Goal: Information Seeking & Learning: Learn about a topic

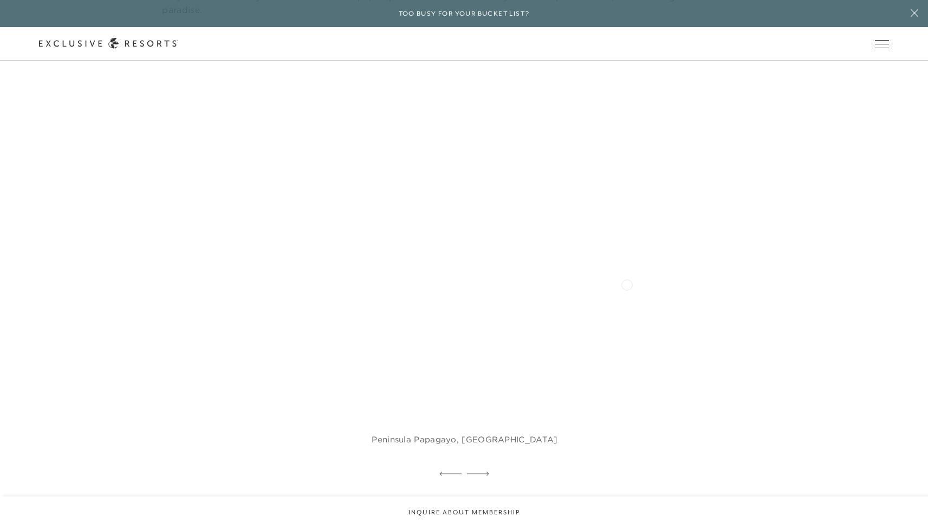
scroll to position [639, 0]
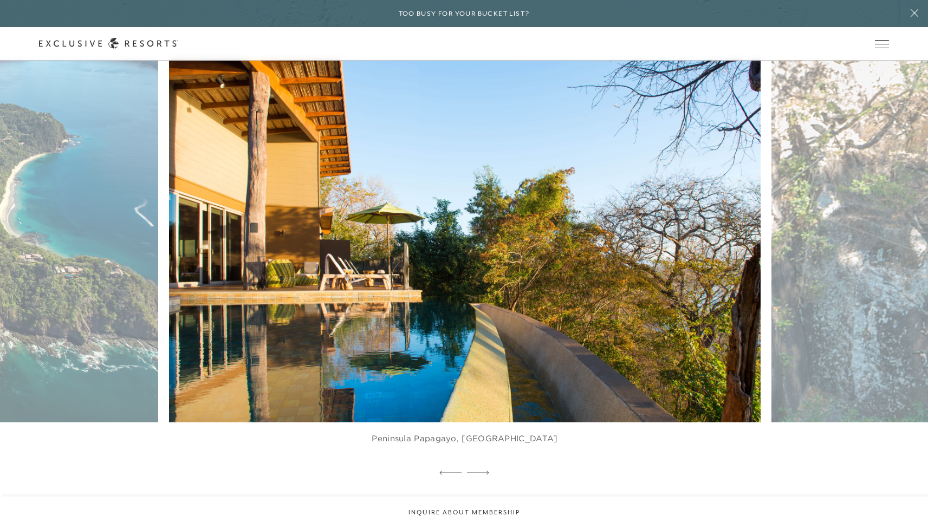
click at [530, 337] on figure "Peninsula Papagayo, [GEOGRAPHIC_DATA]" at bounding box center [464, 261] width 591 height 407
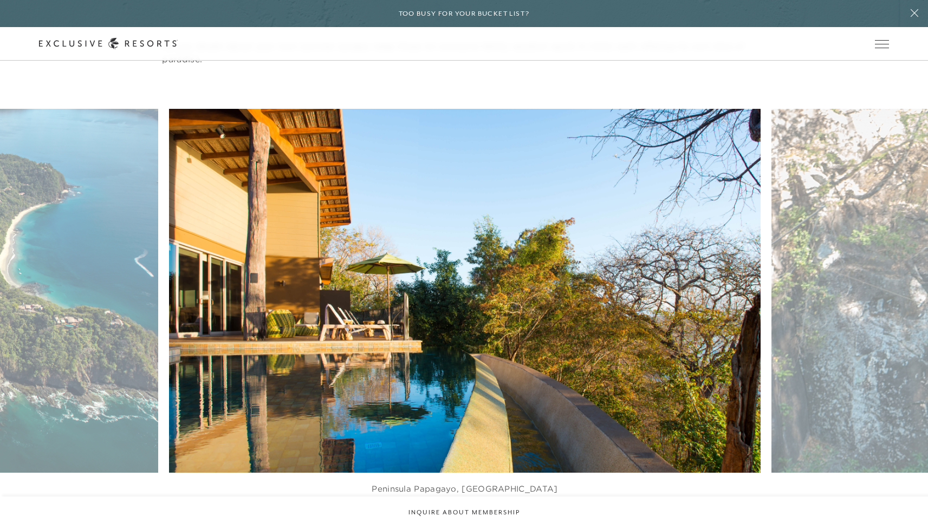
scroll to position [589, 0]
click at [672, 222] on figure "Peninsula Papagayo, [GEOGRAPHIC_DATA]" at bounding box center [464, 311] width 591 height 407
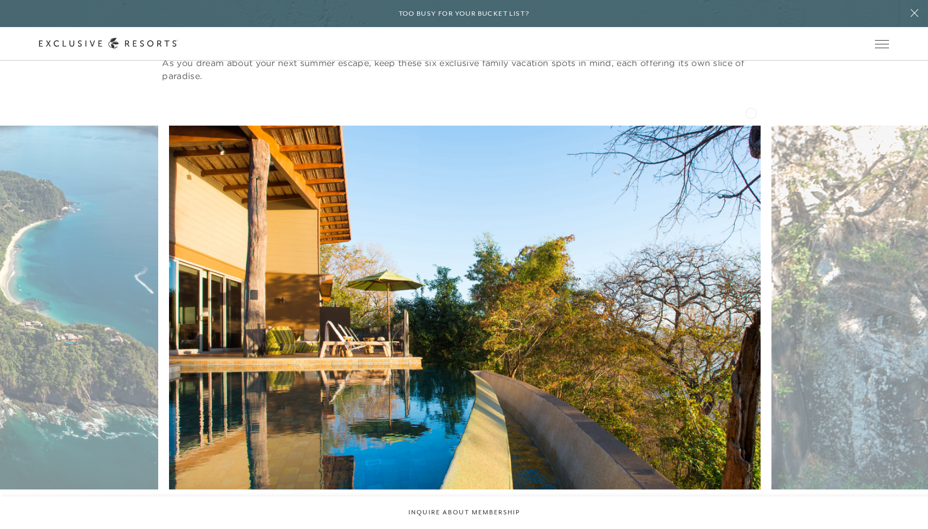
scroll to position [577, 0]
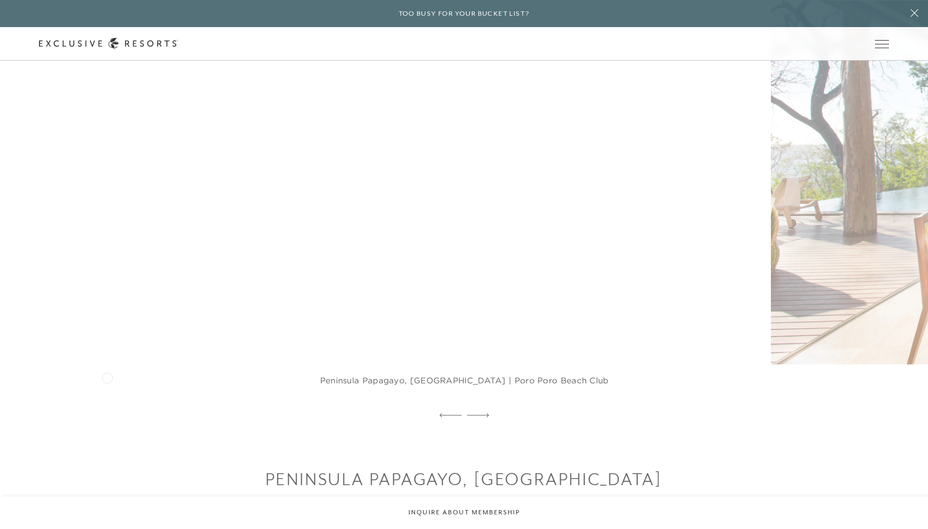
scroll to position [921, 0]
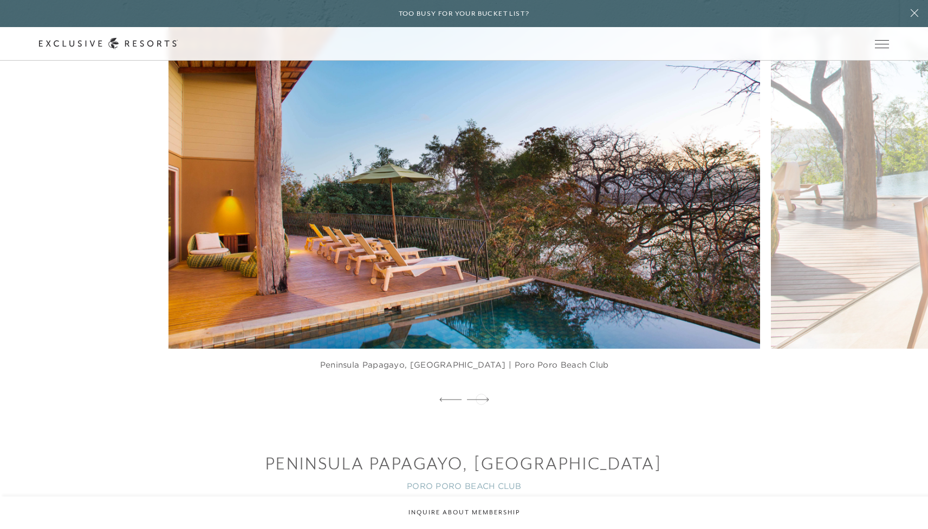
click at [481, 398] on icon at bounding box center [478, 400] width 22 height 4
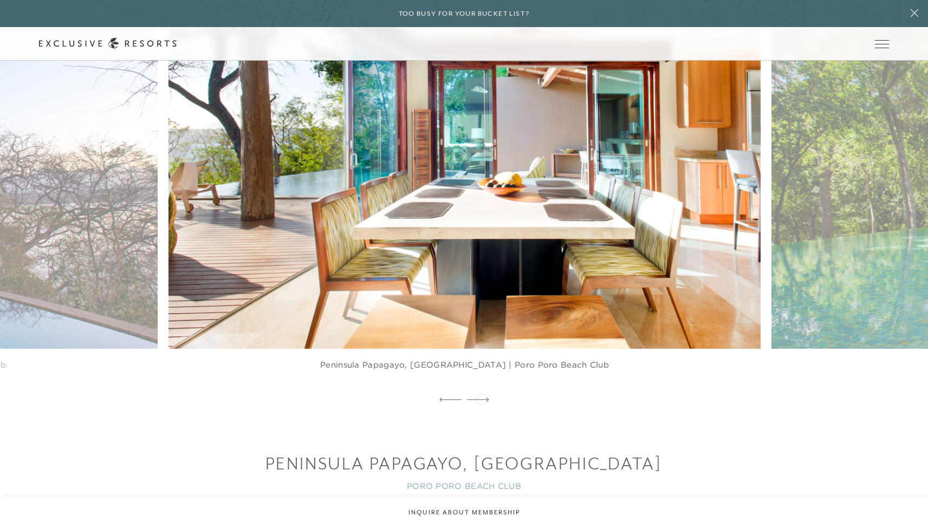
click at [481, 398] on icon at bounding box center [478, 400] width 22 height 4
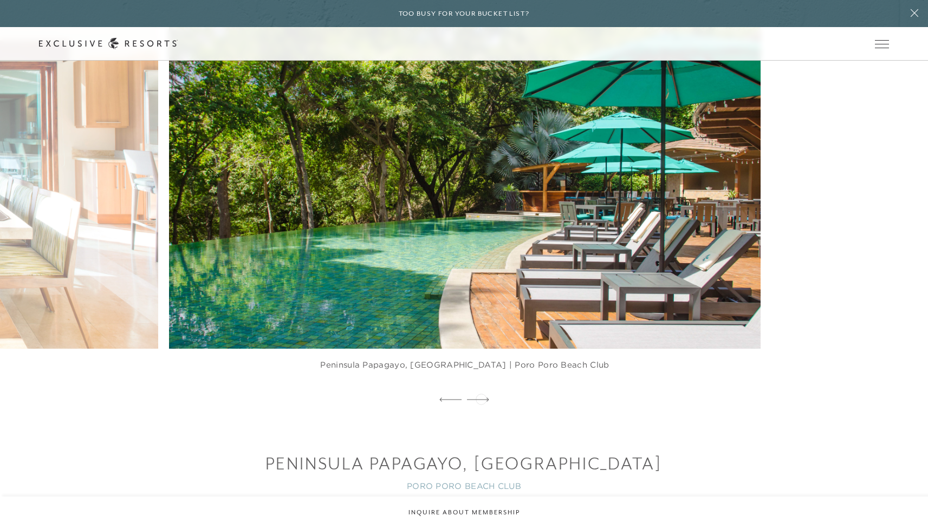
click at [481, 398] on icon at bounding box center [478, 400] width 22 height 4
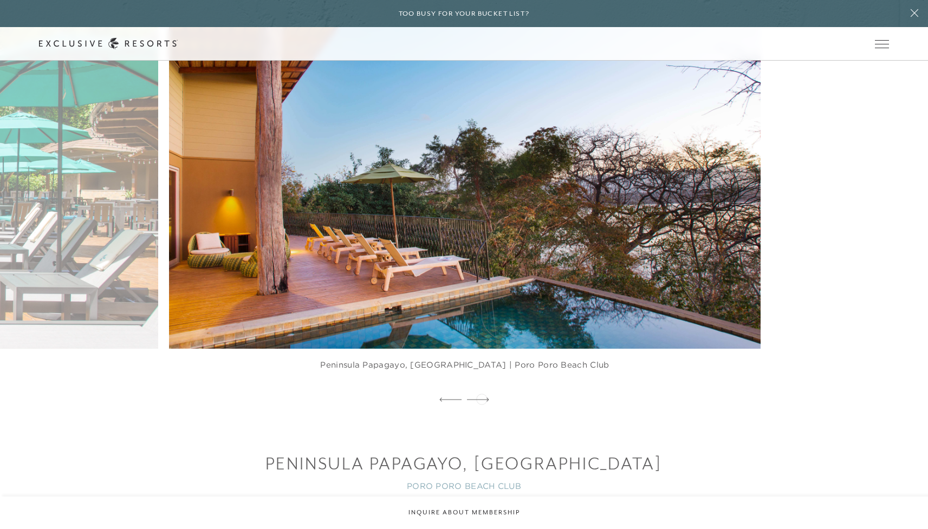
click at [481, 398] on icon at bounding box center [478, 400] width 22 height 4
